Goal: Use online tool/utility: Use online tool/utility

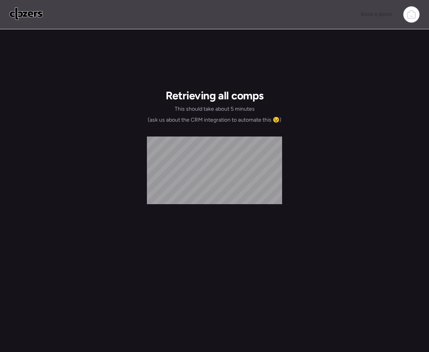
click at [27, 14] on img at bounding box center [26, 13] width 34 height 13
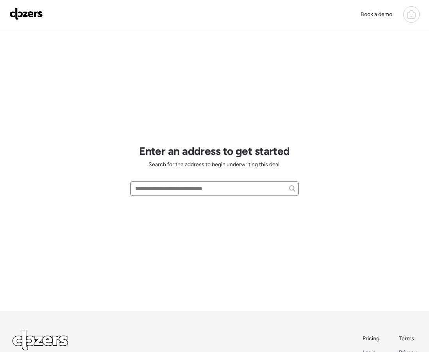
click at [208, 188] on input "text" at bounding box center [215, 188] width 162 height 11
paste input "**********"
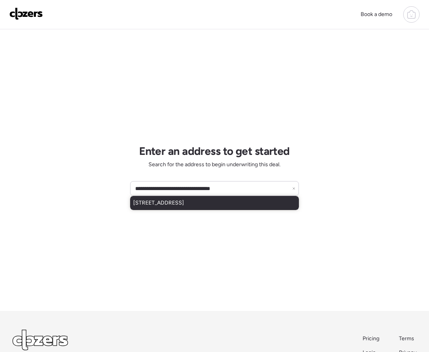
click at [184, 204] on span "3406 W Glenrosa Ave, Phoenix, AZ, 85017" at bounding box center [158, 203] width 51 height 8
type input "**********"
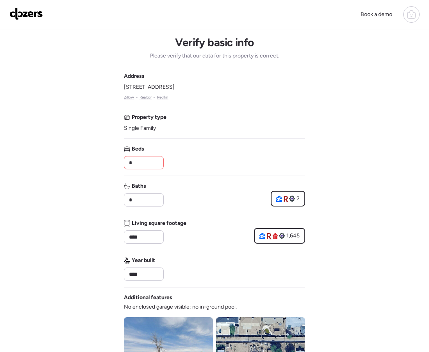
click at [139, 159] on input "*" at bounding box center [143, 162] width 33 height 11
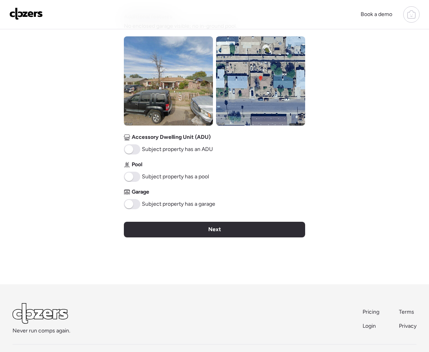
scroll to position [310, 0]
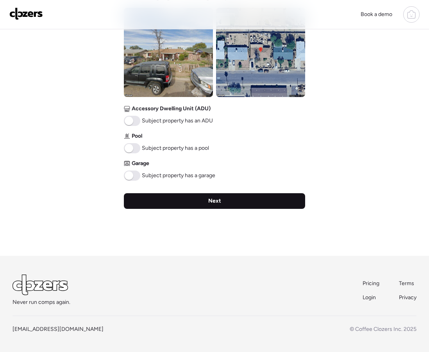
type input "*"
click at [174, 202] on div "Next" at bounding box center [214, 201] width 181 height 16
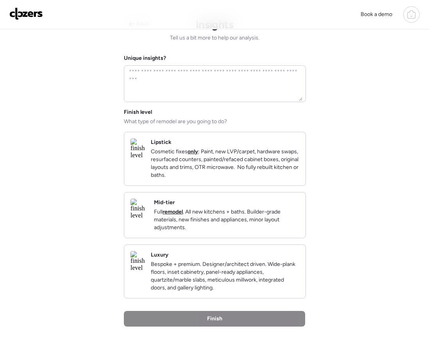
scroll to position [0, 0]
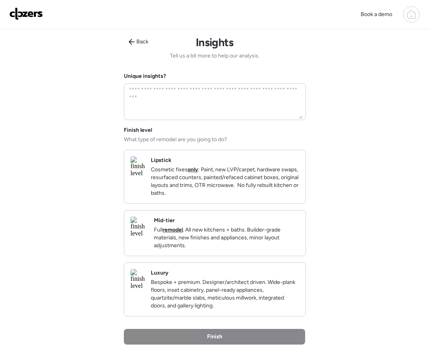
click at [174, 202] on div "Lipstick Cosmetic fixes only : Paint, new LVP/carpet, hardware swaps, resurface…" at bounding box center [214, 176] width 181 height 53
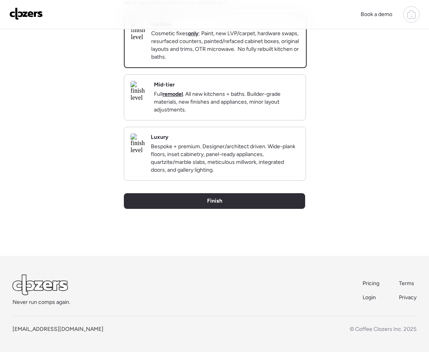
scroll to position [150, 0]
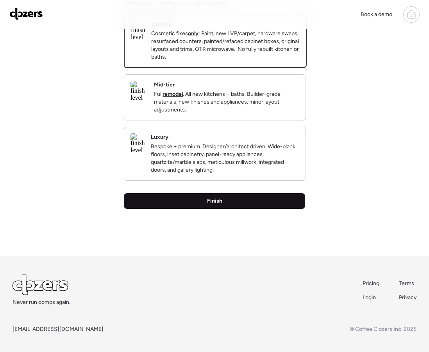
click at [196, 199] on div "Finish" at bounding box center [214, 201] width 181 height 16
